Goal: Navigation & Orientation: Find specific page/section

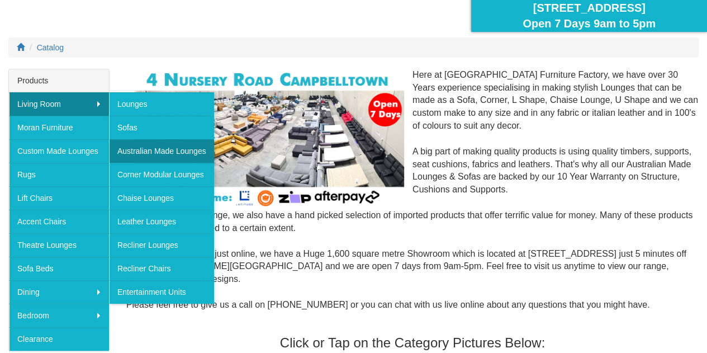
scroll to position [114, 0]
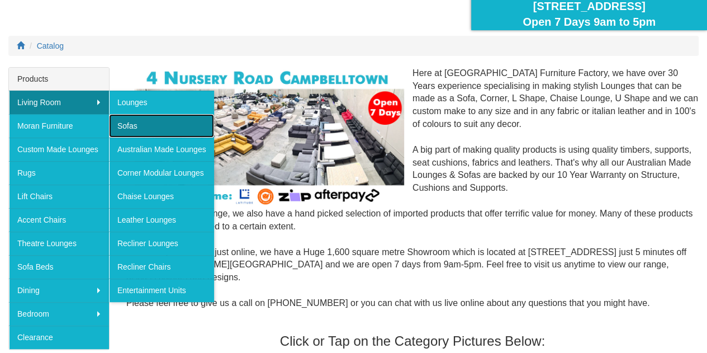
click at [152, 124] on link "Sofas" at bounding box center [161, 125] width 105 height 23
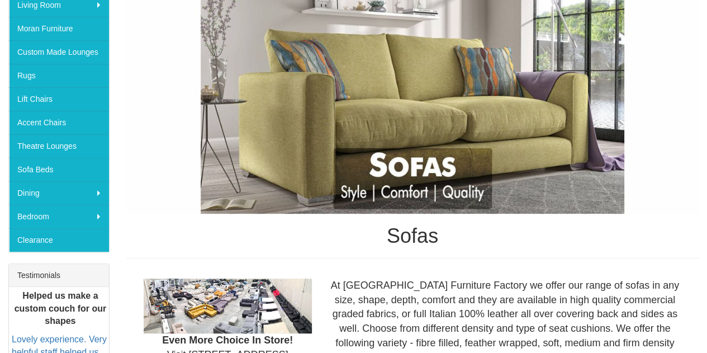
scroll to position [212, 0]
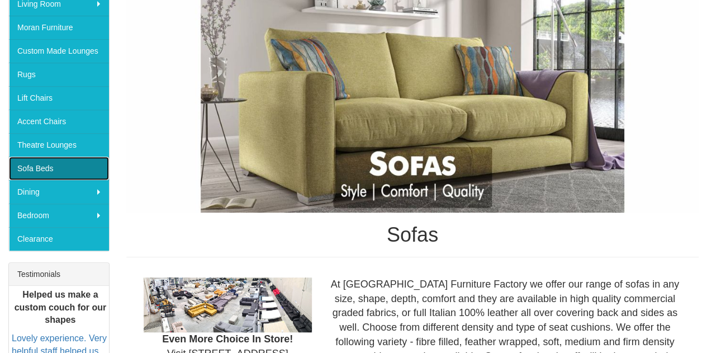
click at [74, 165] on link "Sofa Beds" at bounding box center [59, 168] width 100 height 23
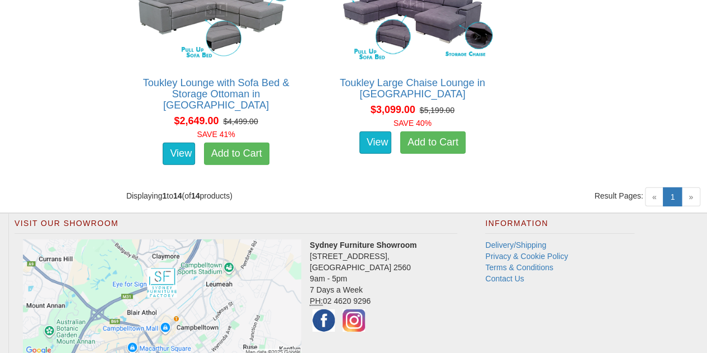
scroll to position [1648, 0]
